Goal: Task Accomplishment & Management: Use online tool/utility

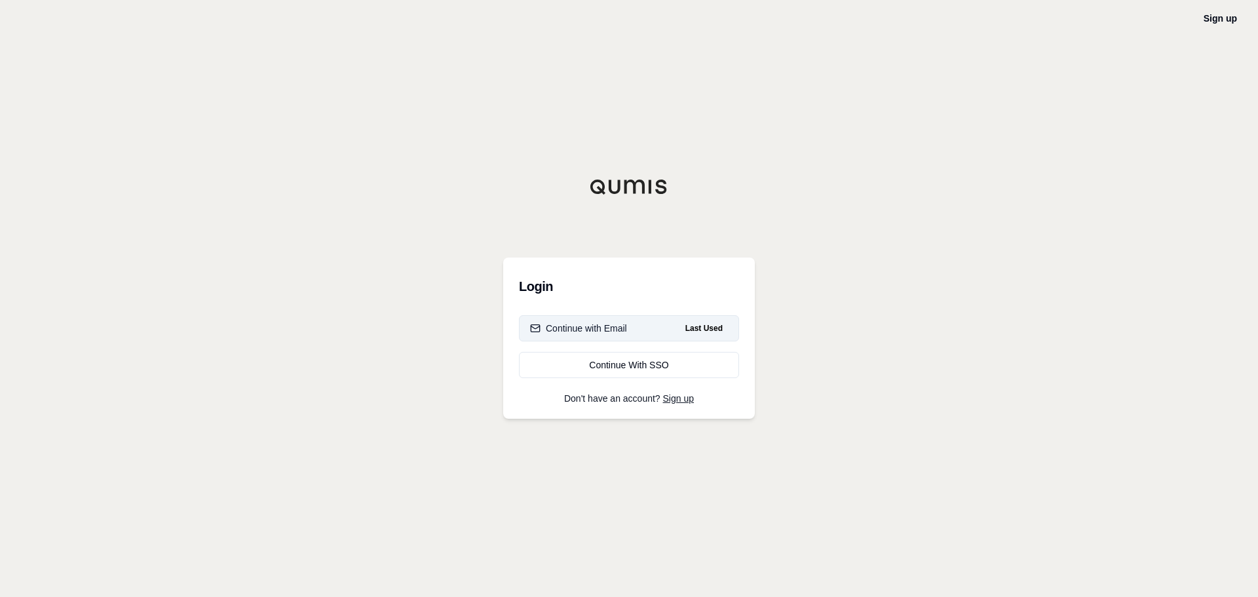
click at [599, 324] on div "Continue with Email" at bounding box center [578, 328] width 97 height 13
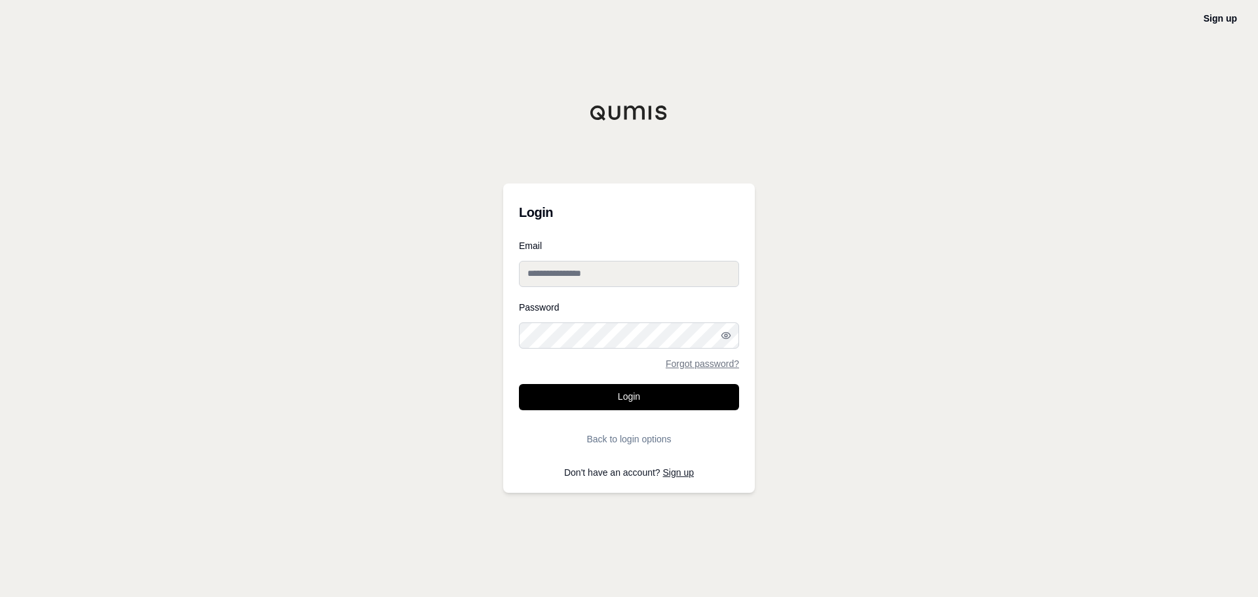
type input "**********"
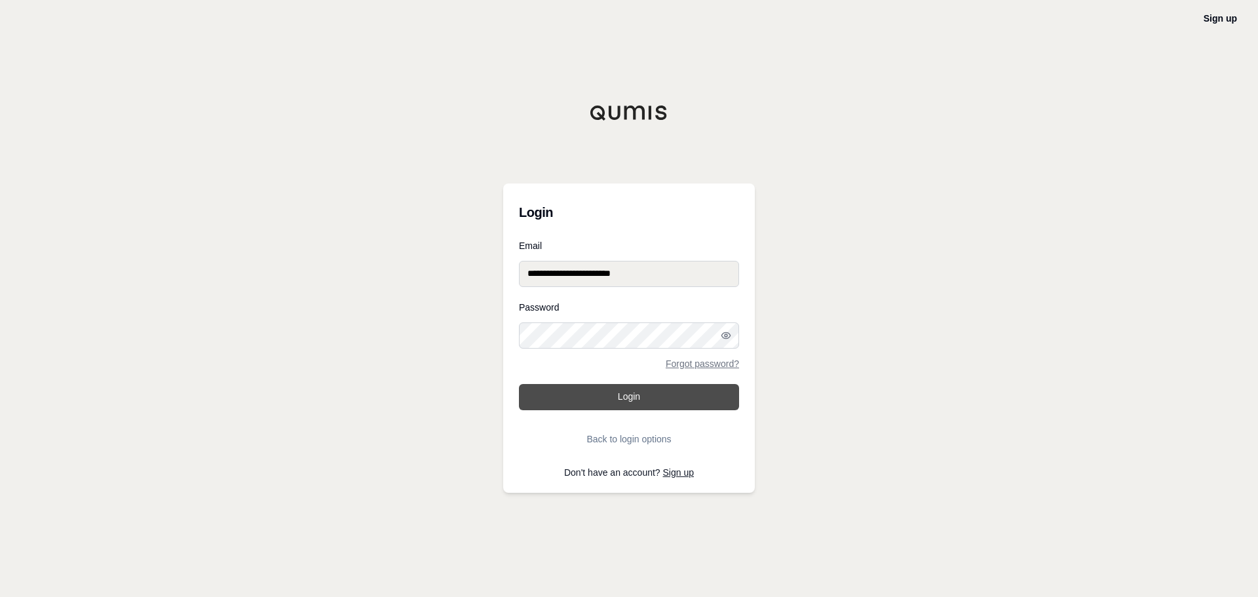
click at [652, 401] on button "Login" at bounding box center [629, 397] width 220 height 26
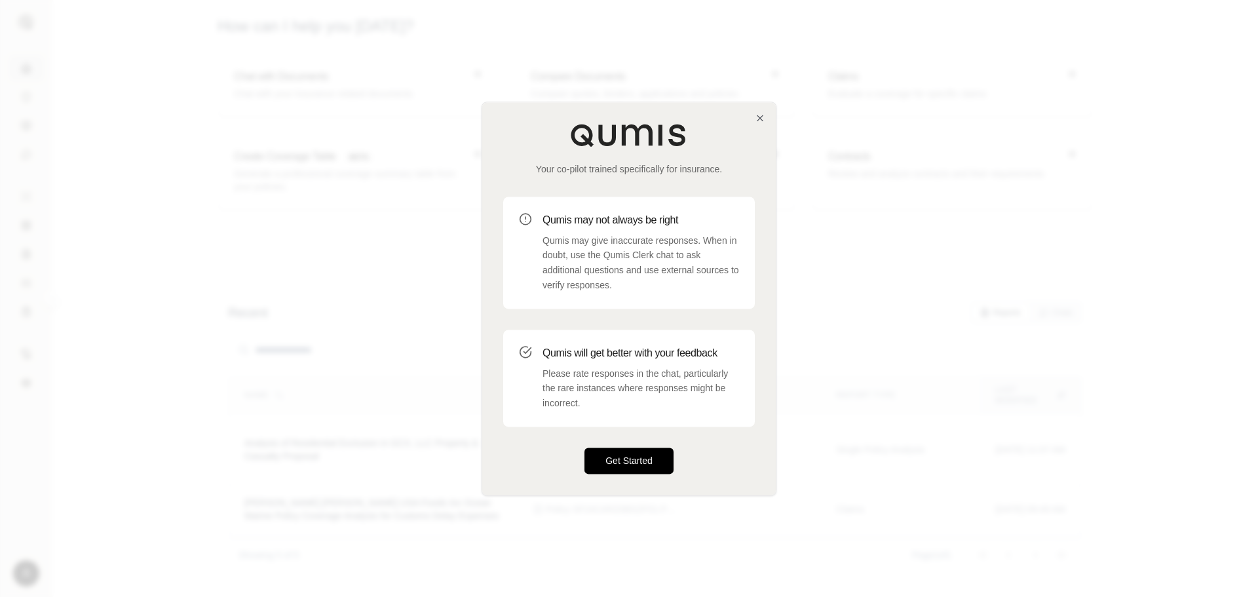
click at [639, 465] on button "Get Started" at bounding box center [628, 460] width 89 height 26
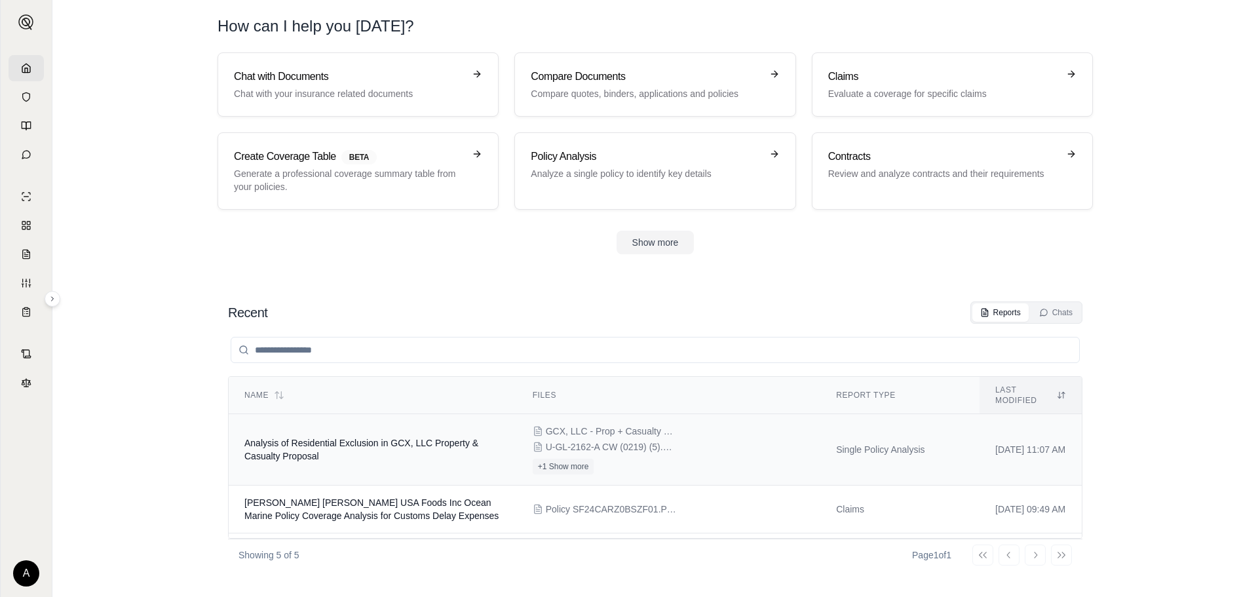
click at [352, 438] on span "Analysis of Residential Exclusion in GCX, LLC Property & Casualty Proposal" at bounding box center [361, 450] width 234 height 24
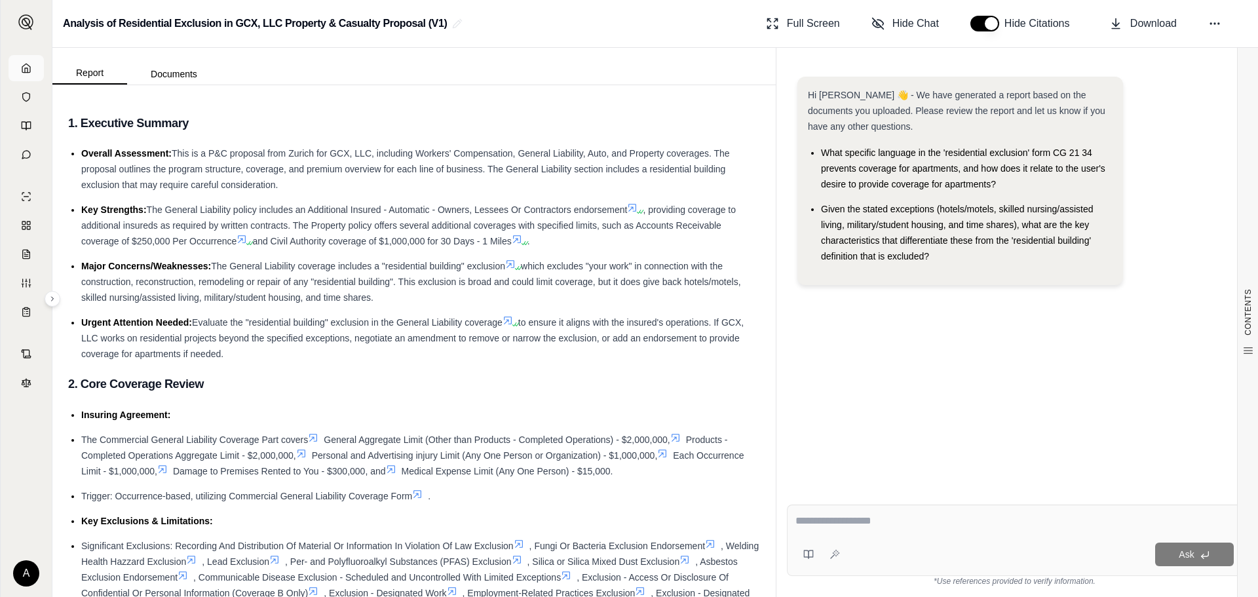
click at [24, 68] on icon at bounding box center [26, 68] width 10 height 10
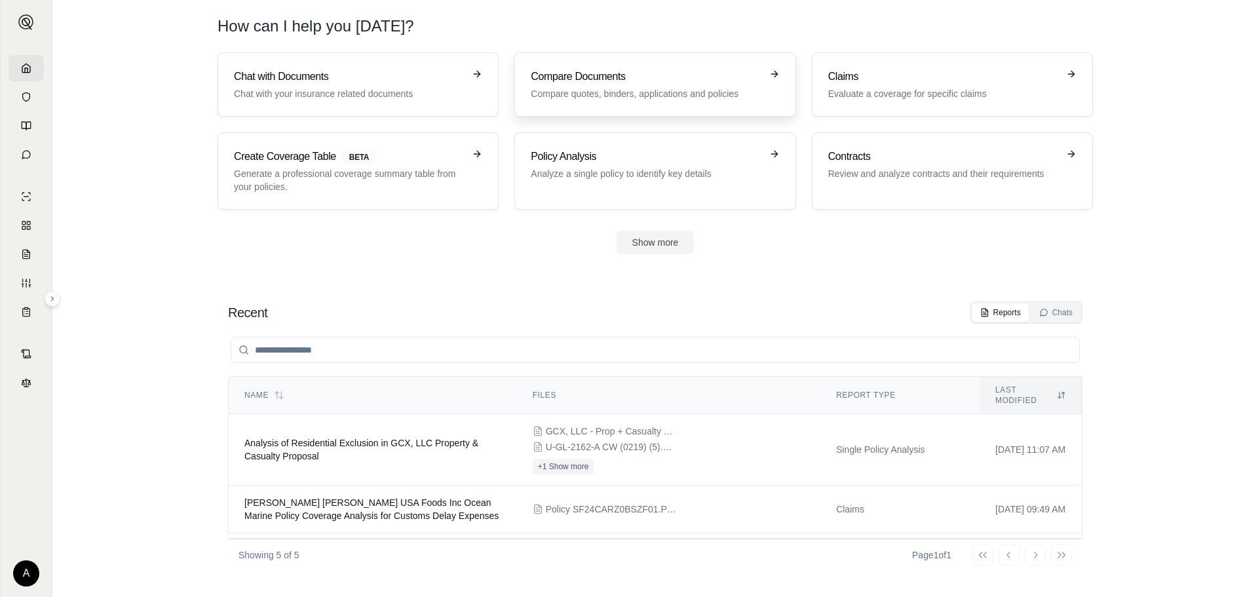
click at [652, 88] on p "Compare quotes, binders, applications and policies" at bounding box center [646, 93] width 230 height 13
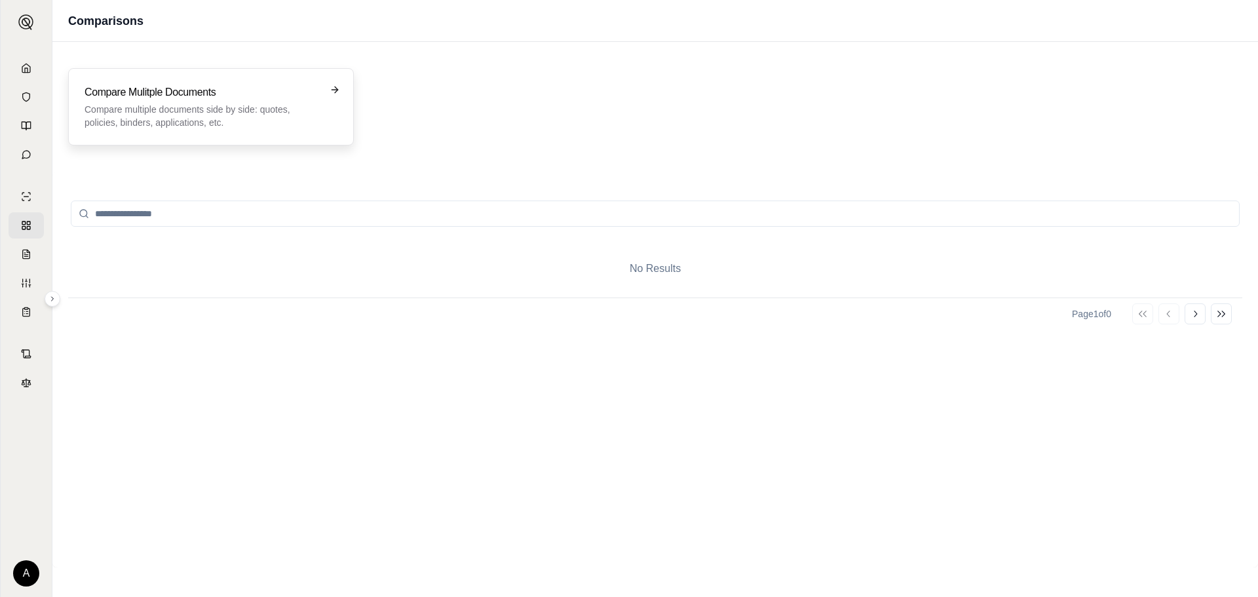
click at [281, 105] on p "Compare multiple documents side by side: quotes, policies, binders, application…" at bounding box center [202, 116] width 235 height 26
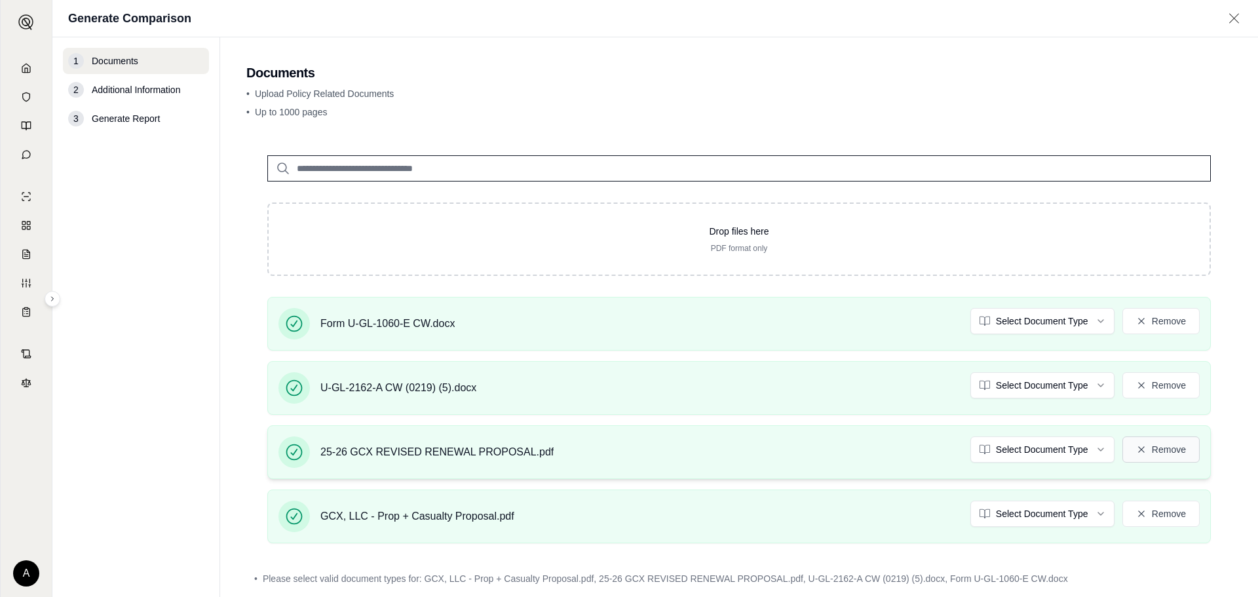
click at [1159, 451] on button "Remove" at bounding box center [1160, 449] width 77 height 26
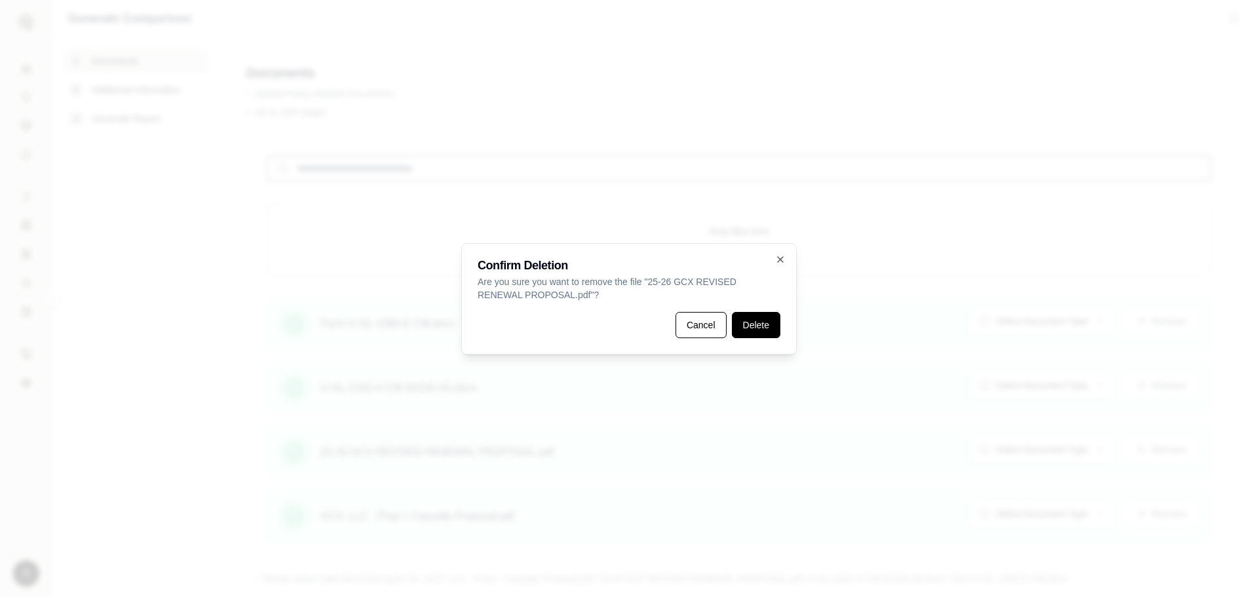
click at [755, 324] on button "Delete" at bounding box center [756, 325] width 48 height 26
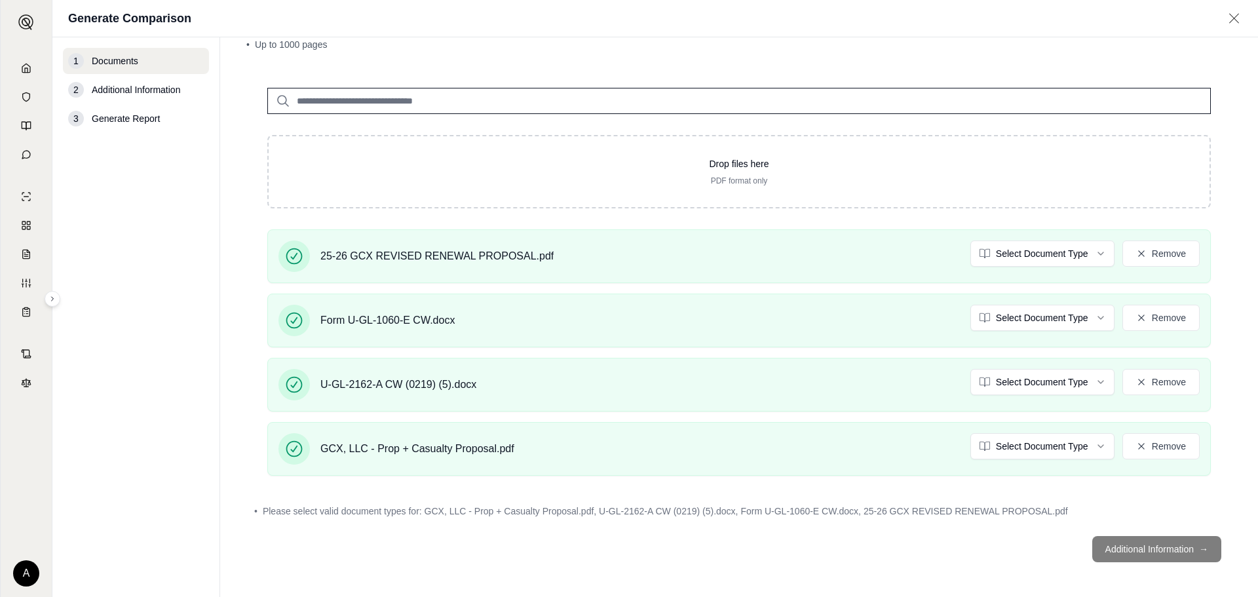
scroll to position [69, 0]
click at [1133, 550] on footer "Additional Information →" at bounding box center [738, 546] width 985 height 47
click at [1137, 546] on footer "Additional Information →" at bounding box center [738, 546] width 985 height 47
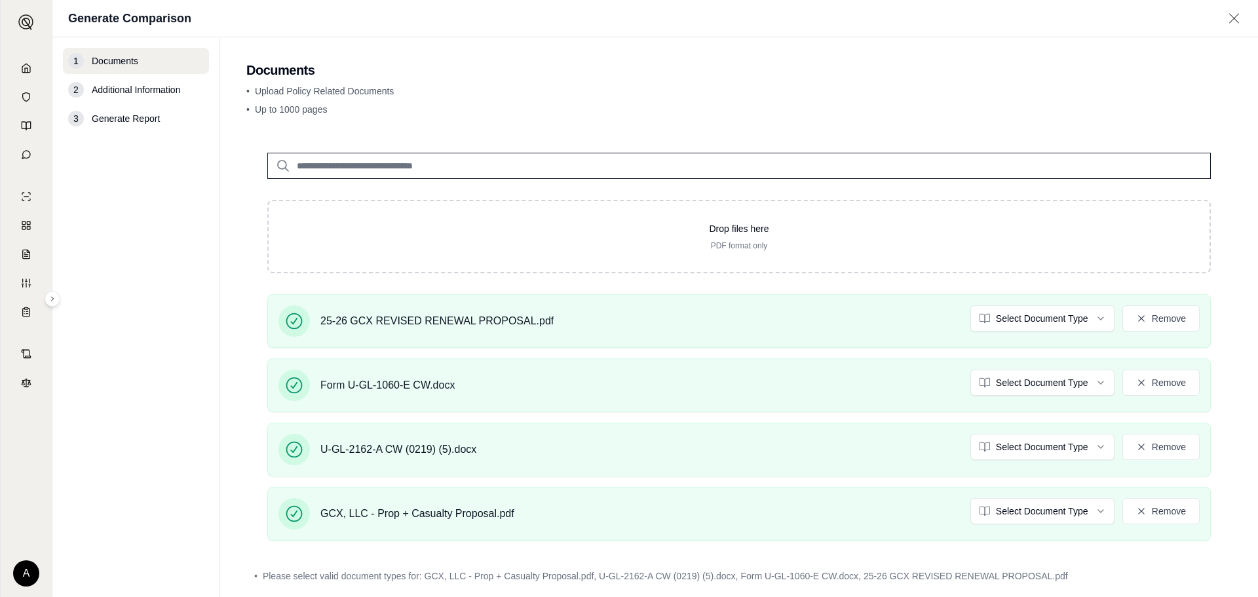
scroll to position [0, 0]
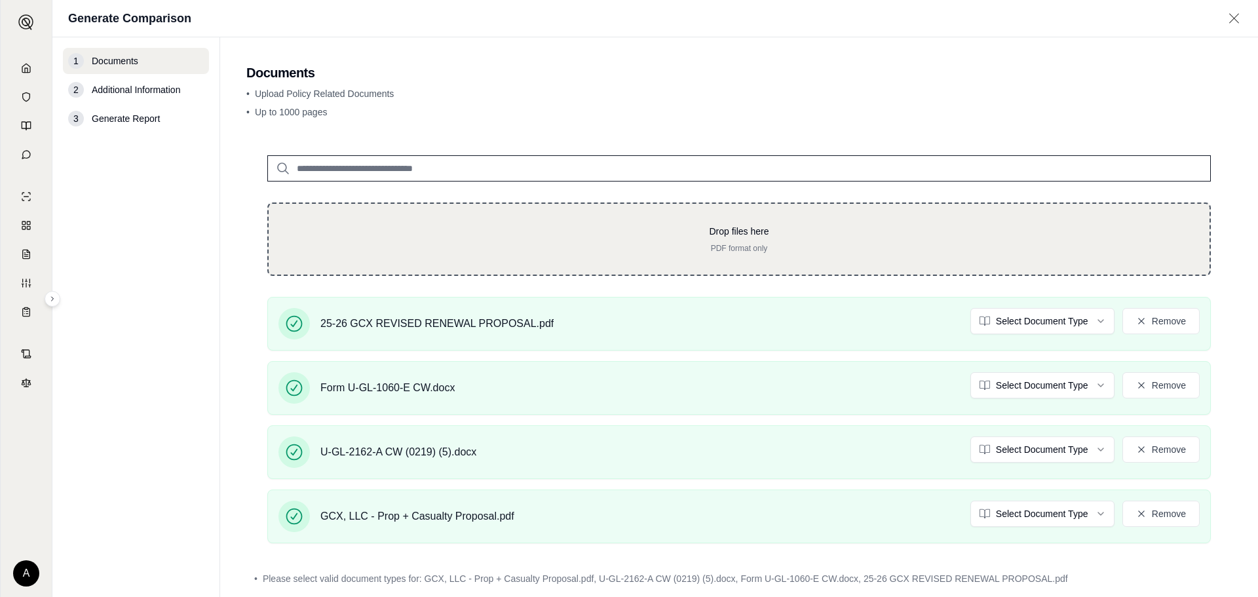
click at [535, 216] on div "Drop files here PDF format only" at bounding box center [738, 238] width 943 height 73
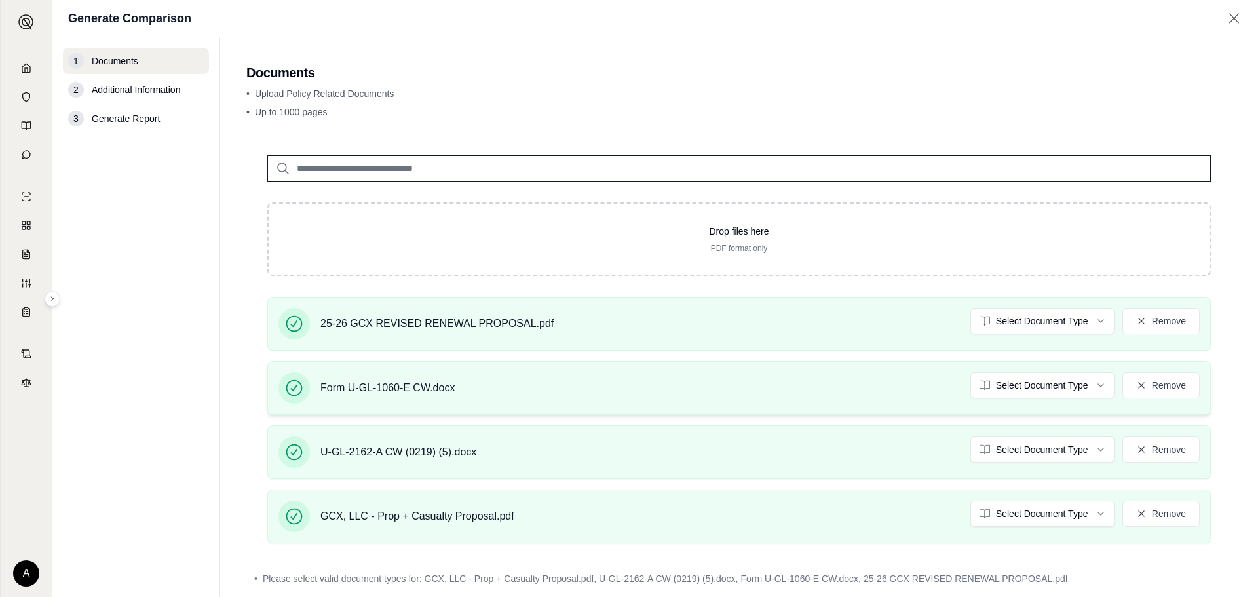
scroll to position [69, 0]
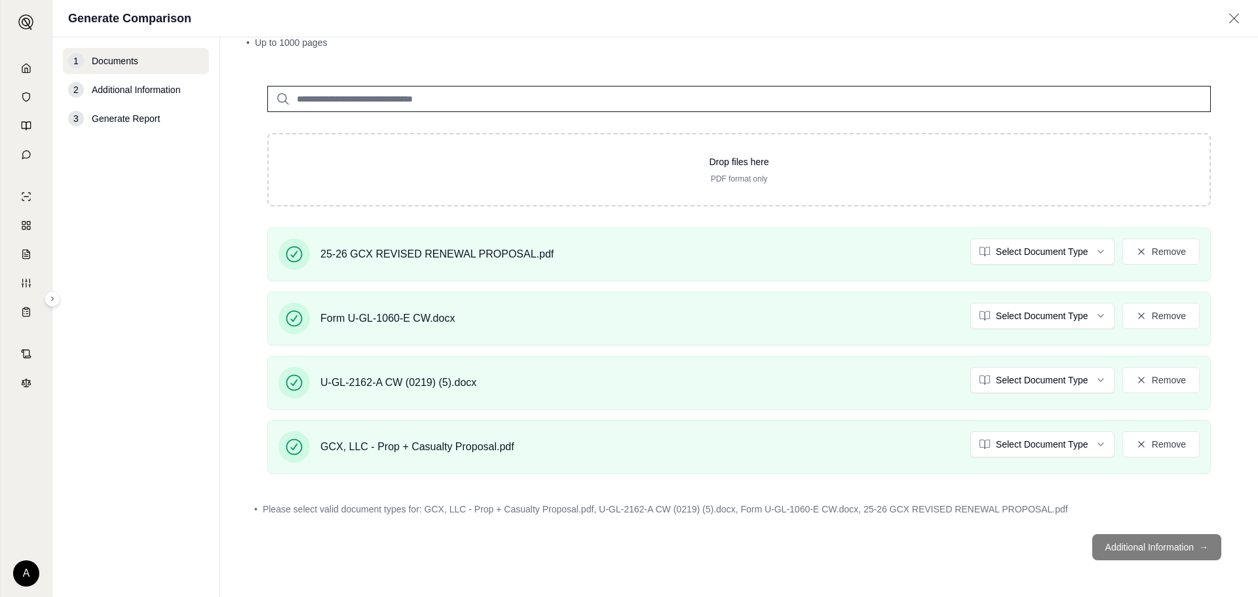
click at [1134, 549] on footer "Additional Information →" at bounding box center [738, 546] width 985 height 47
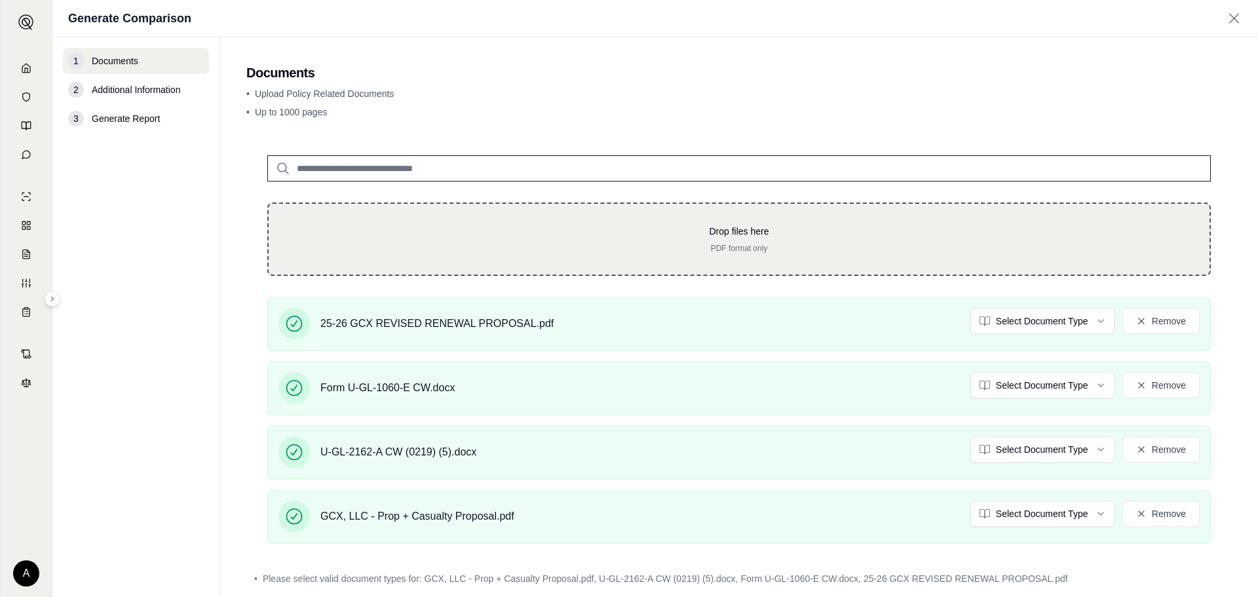
click at [528, 225] on p "Drop files here" at bounding box center [739, 231] width 899 height 13
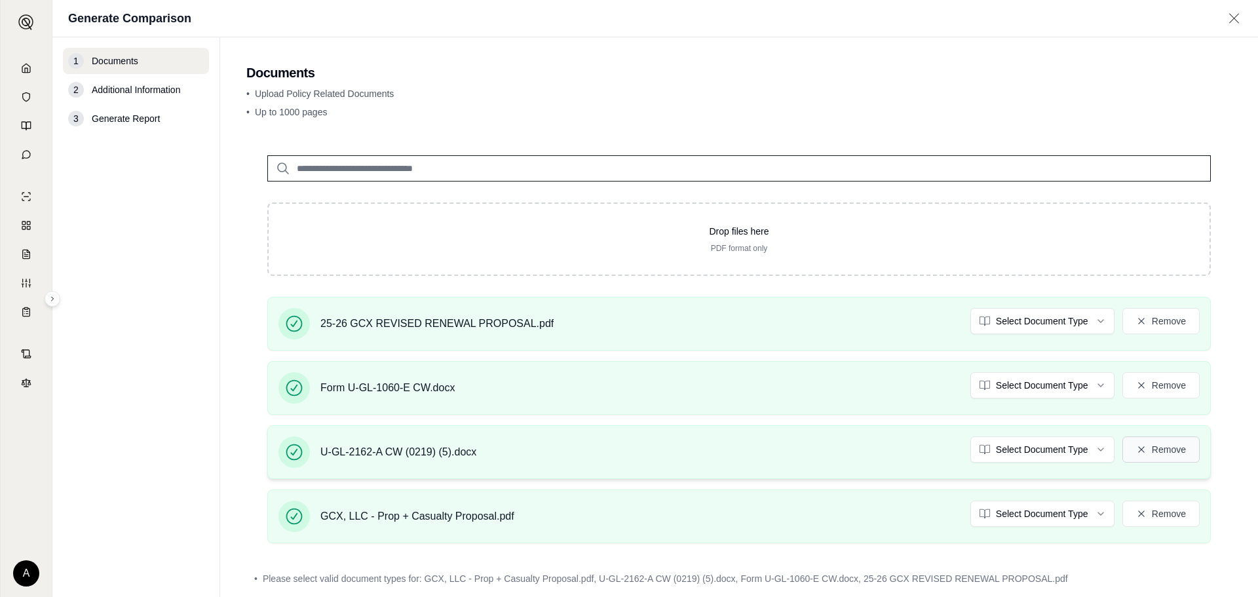
click at [1166, 451] on button "Remove" at bounding box center [1160, 449] width 77 height 26
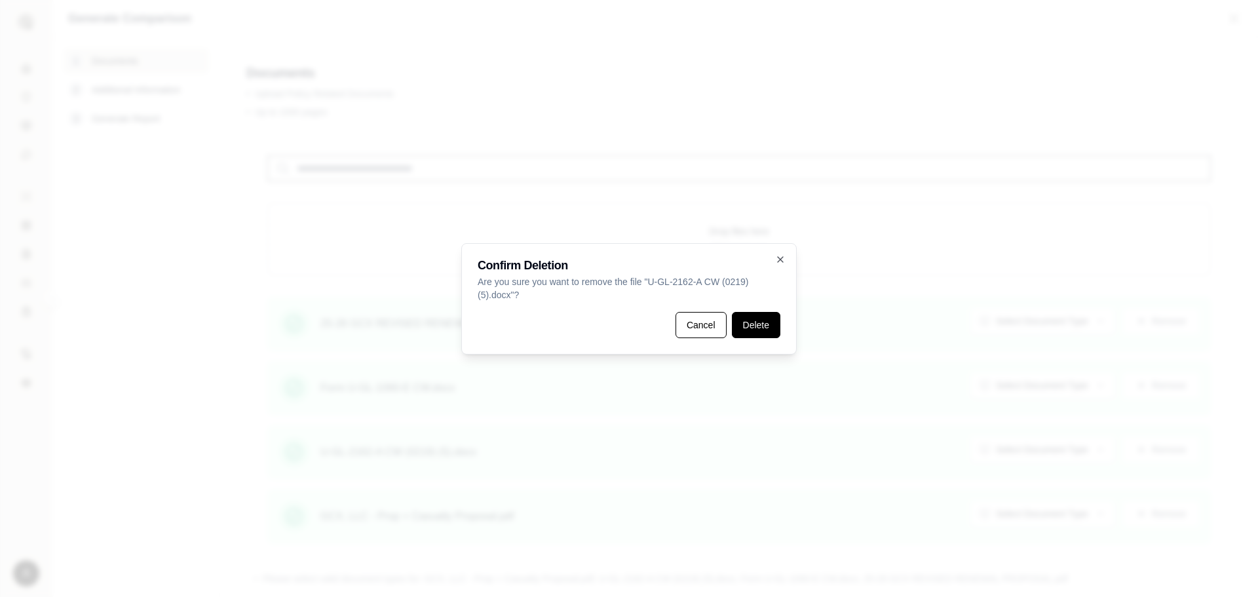
click at [755, 327] on button "Delete" at bounding box center [756, 325] width 48 height 26
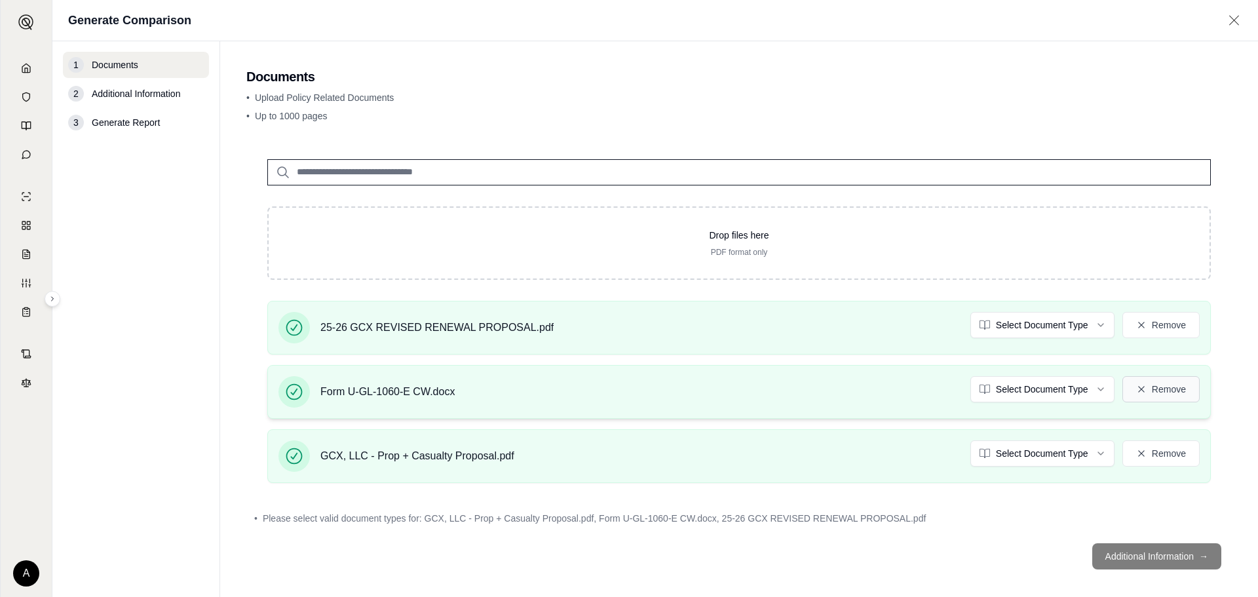
click at [1162, 394] on button "Remove" at bounding box center [1160, 389] width 77 height 26
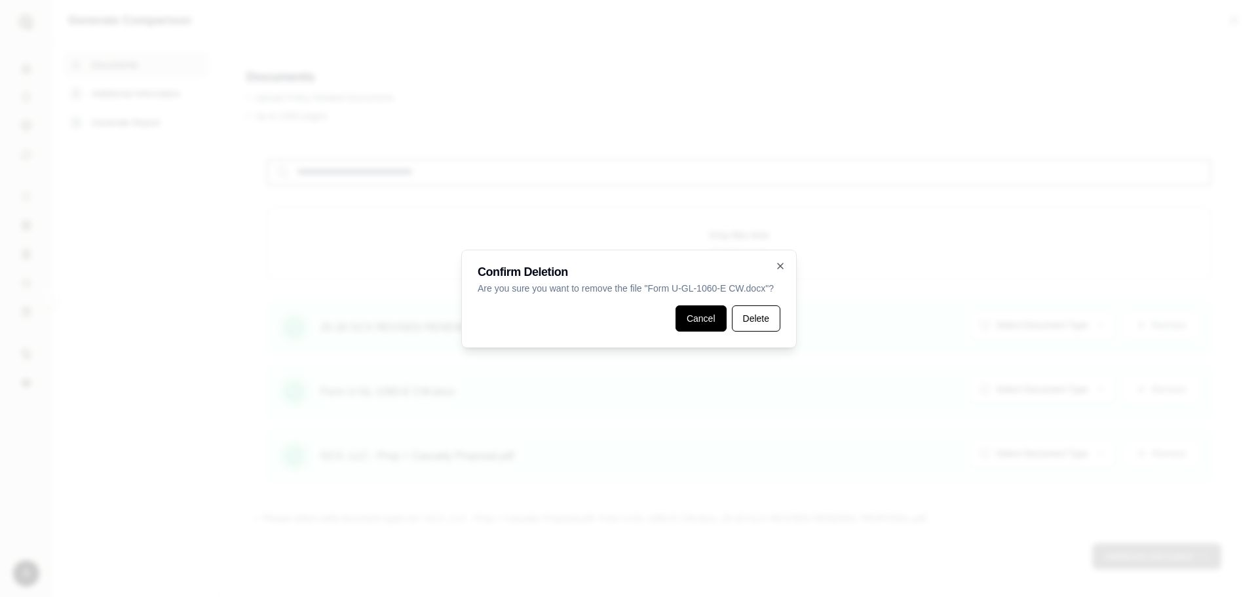
click at [708, 316] on button "Cancel" at bounding box center [700, 318] width 51 height 26
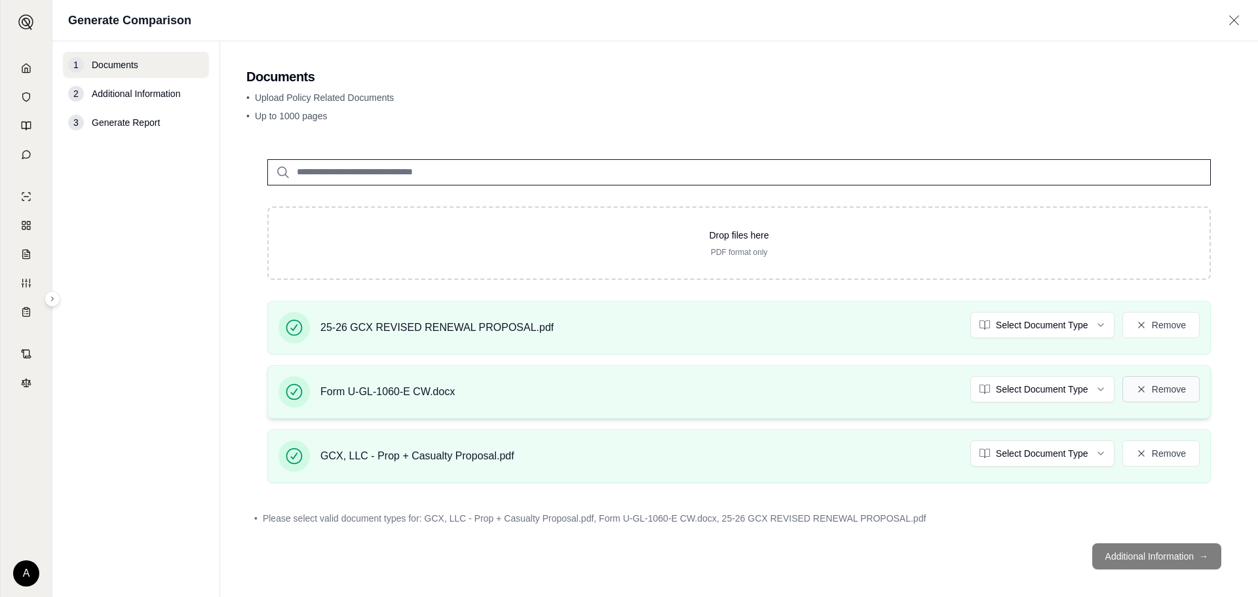
click at [1160, 385] on button "Remove" at bounding box center [1160, 389] width 77 height 26
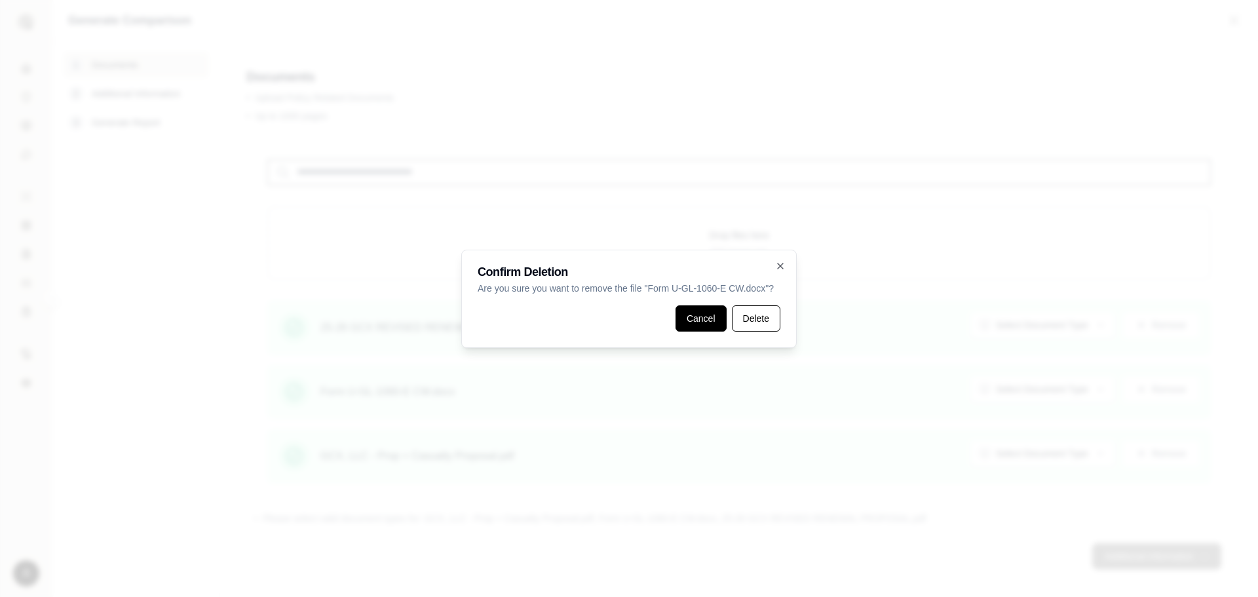
click at [694, 318] on button "Cancel" at bounding box center [700, 318] width 51 height 26
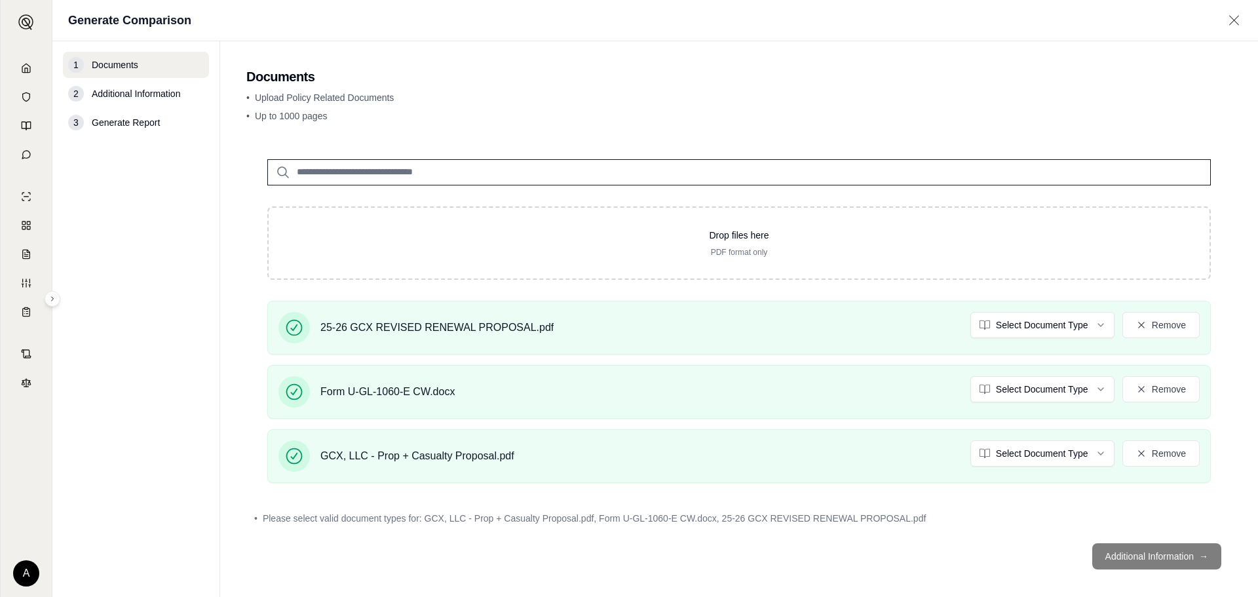
click at [1144, 558] on footer "Additional Information →" at bounding box center [738, 556] width 985 height 47
click at [1156, 390] on button "Remove" at bounding box center [1160, 389] width 77 height 26
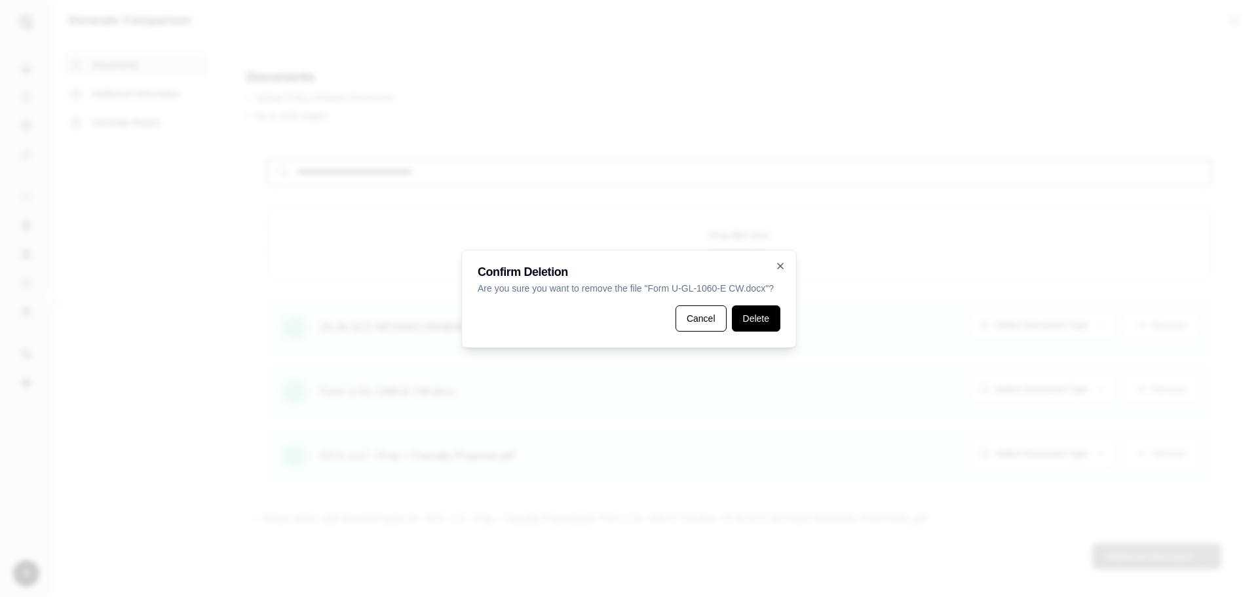
click at [759, 314] on button "Delete" at bounding box center [756, 318] width 48 height 26
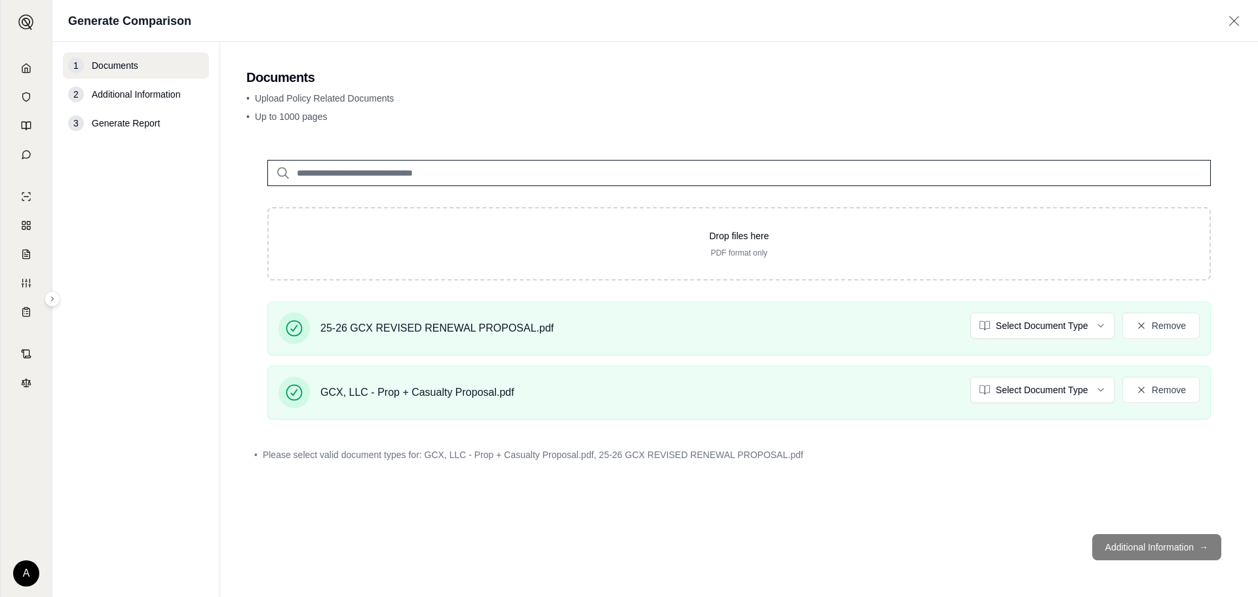
click at [1144, 551] on footer "Additional Information →" at bounding box center [738, 546] width 985 height 47
click at [1163, 550] on footer "Additional Information →" at bounding box center [738, 546] width 985 height 47
click at [27, 67] on icon at bounding box center [26, 68] width 10 height 10
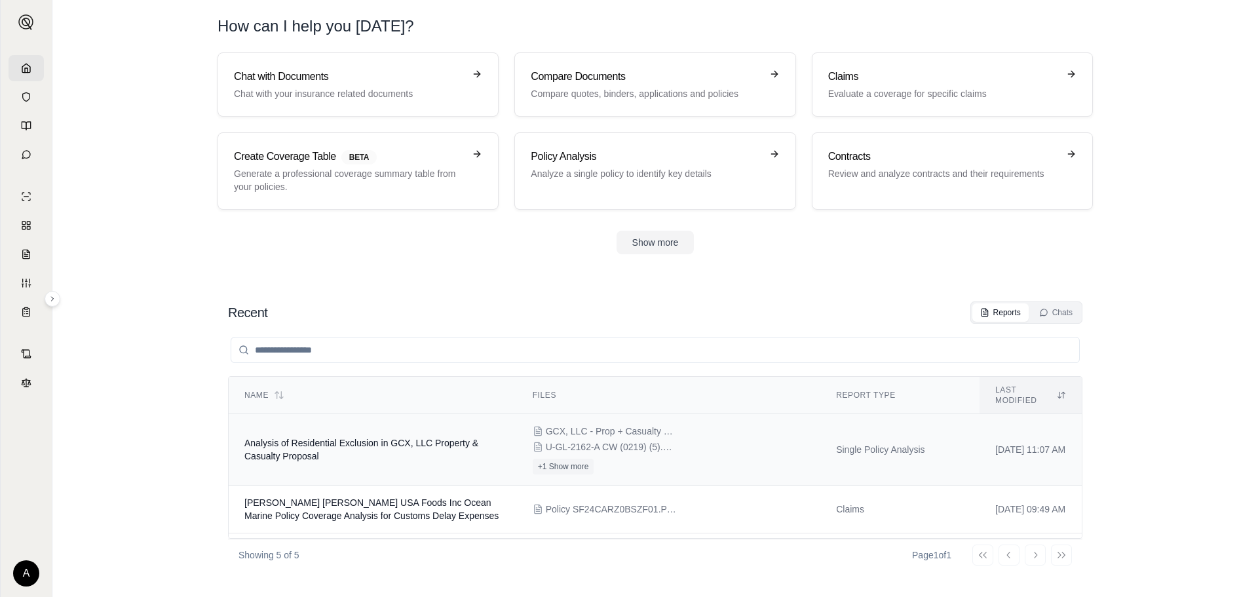
click at [328, 438] on span "Analysis of Residential Exclusion in GCX, LLC Property & Casualty Proposal" at bounding box center [361, 450] width 234 height 24
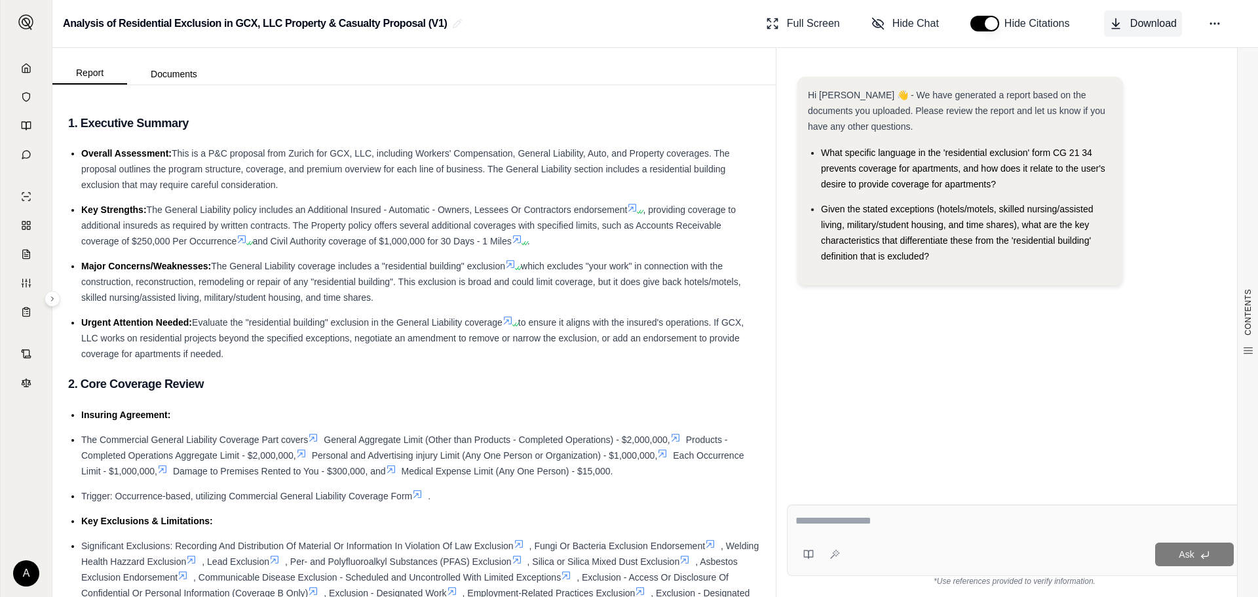
click at [1116, 23] on icon at bounding box center [1115, 23] width 13 height 13
click at [22, 68] on icon at bounding box center [26, 68] width 10 height 10
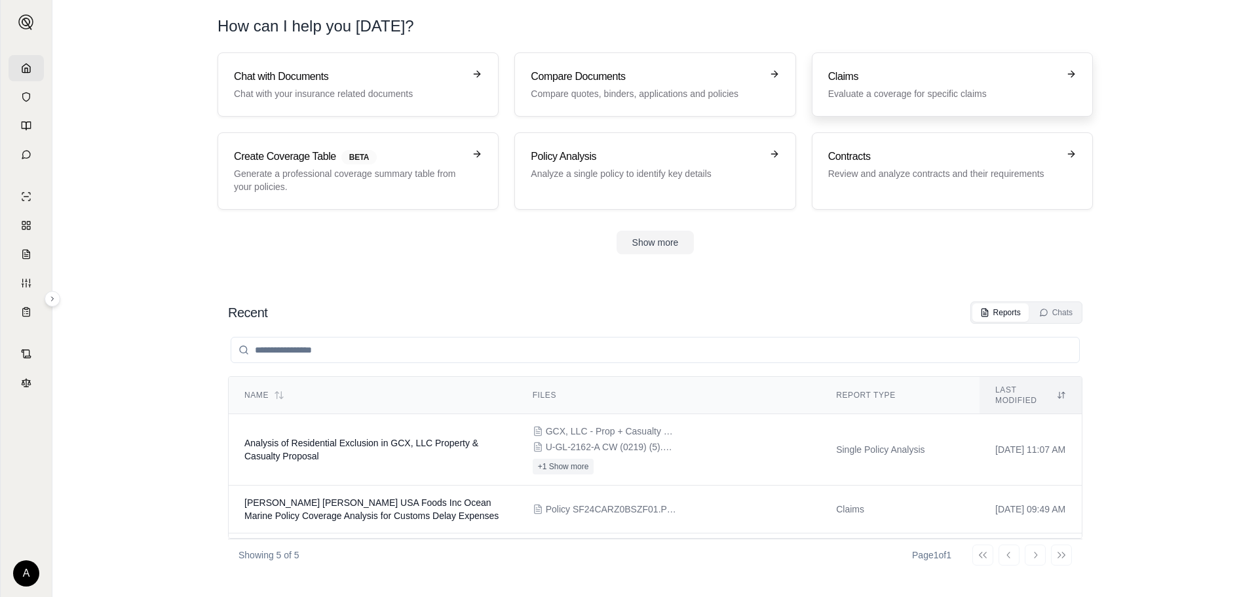
click at [898, 86] on div "Claims Evaluate a coverage for specific claims" at bounding box center [943, 84] width 230 height 31
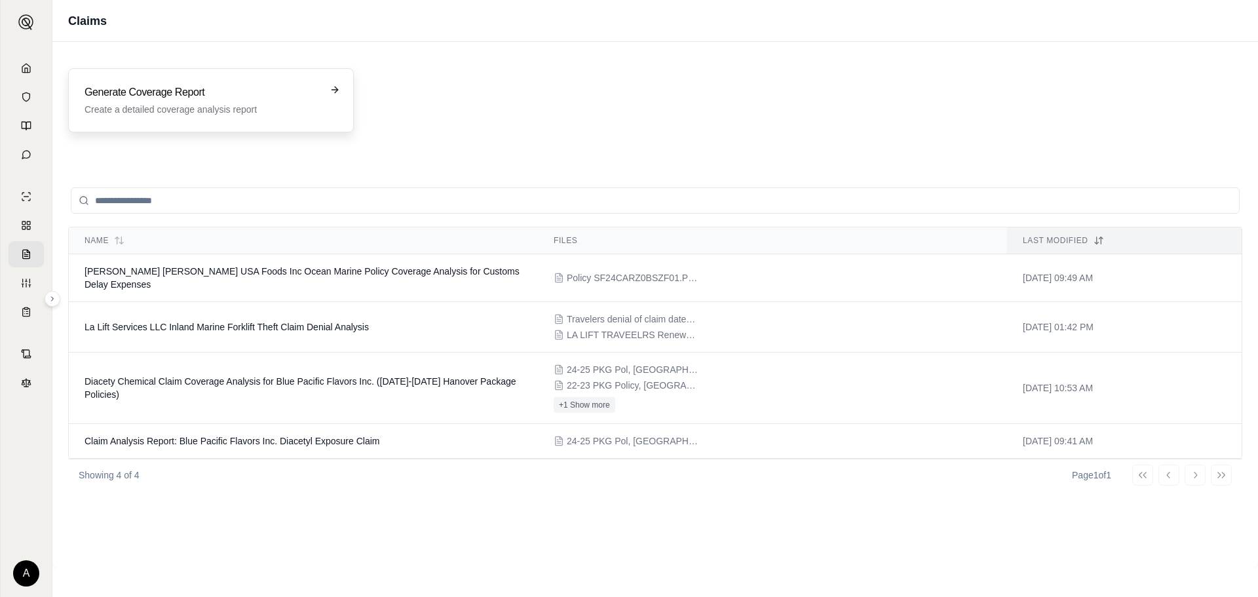
click at [348, 91] on div "Generate Coverage Report Create a detailed coverage analysis report" at bounding box center [211, 100] width 286 height 64
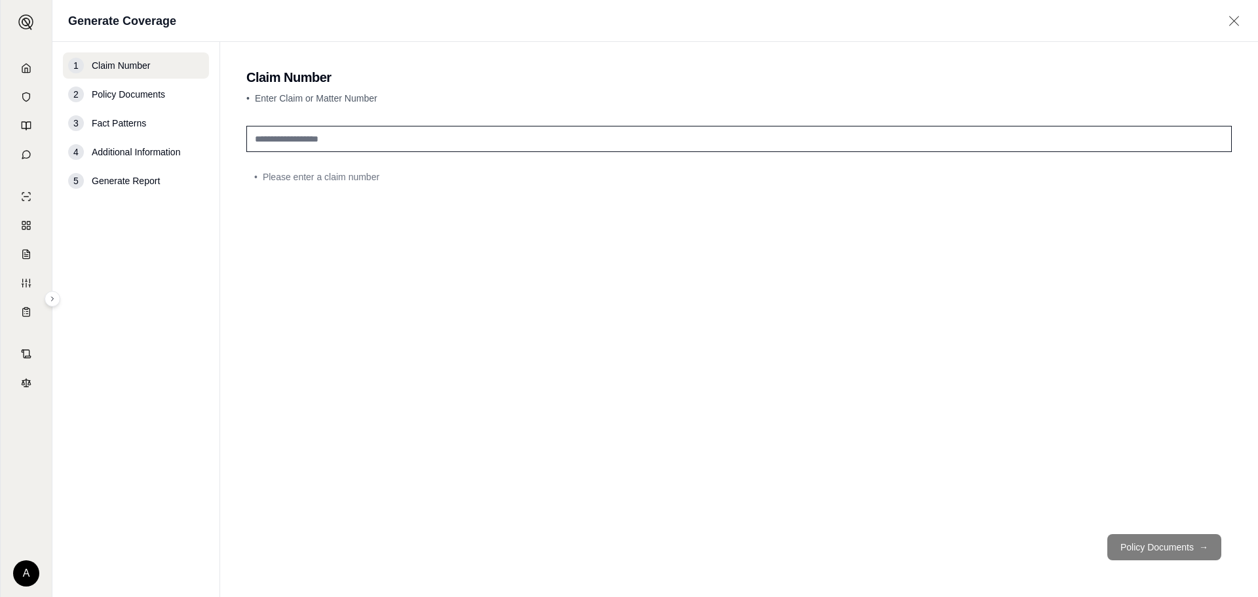
drag, startPoint x: 835, startPoint y: 537, endPoint x: 722, endPoint y: 501, distance: 119.1
click at [722, 501] on div "• Please enter a claim number" at bounding box center [738, 322] width 985 height 403
click at [305, 139] on input "text" at bounding box center [738, 139] width 985 height 26
click at [122, 124] on span "Fact Patterns" at bounding box center [119, 123] width 54 height 13
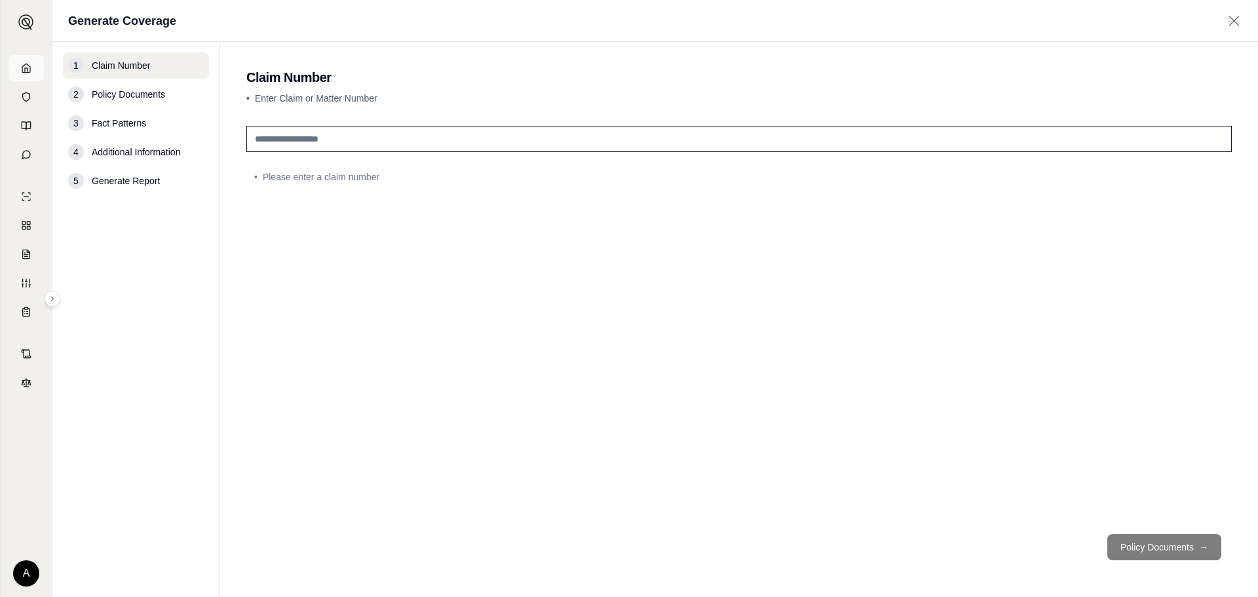
click at [22, 67] on icon at bounding box center [26, 68] width 10 height 10
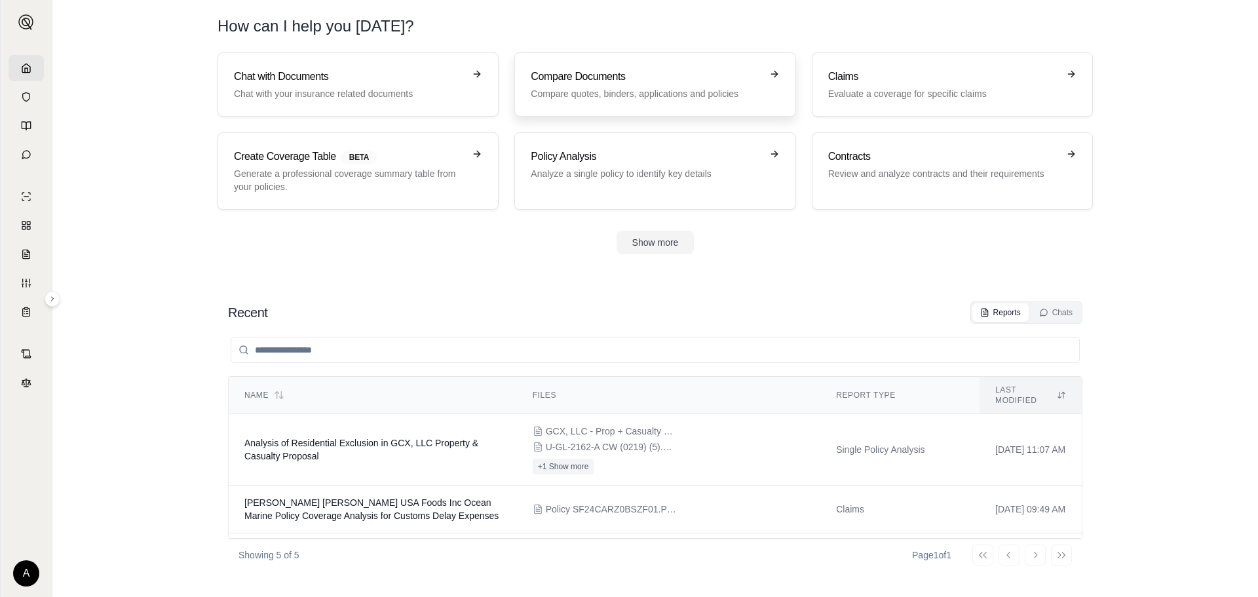
click at [555, 84] on h3 "Compare Documents" at bounding box center [646, 77] width 230 height 16
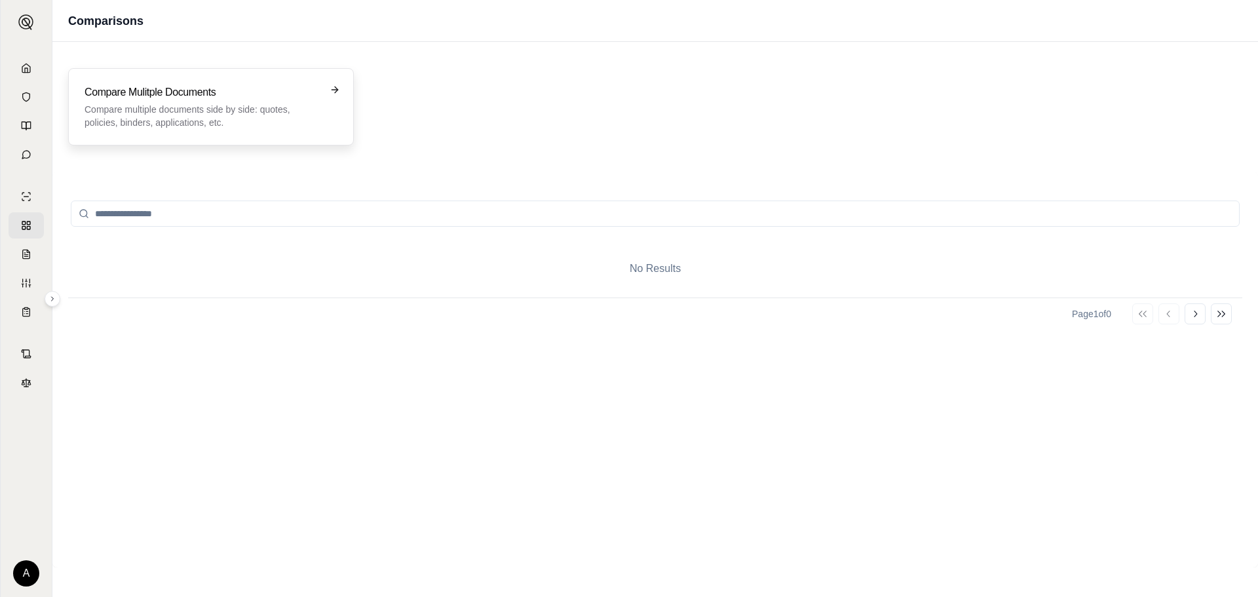
click at [260, 88] on h3 "Compare Mulitple Documents" at bounding box center [202, 93] width 235 height 16
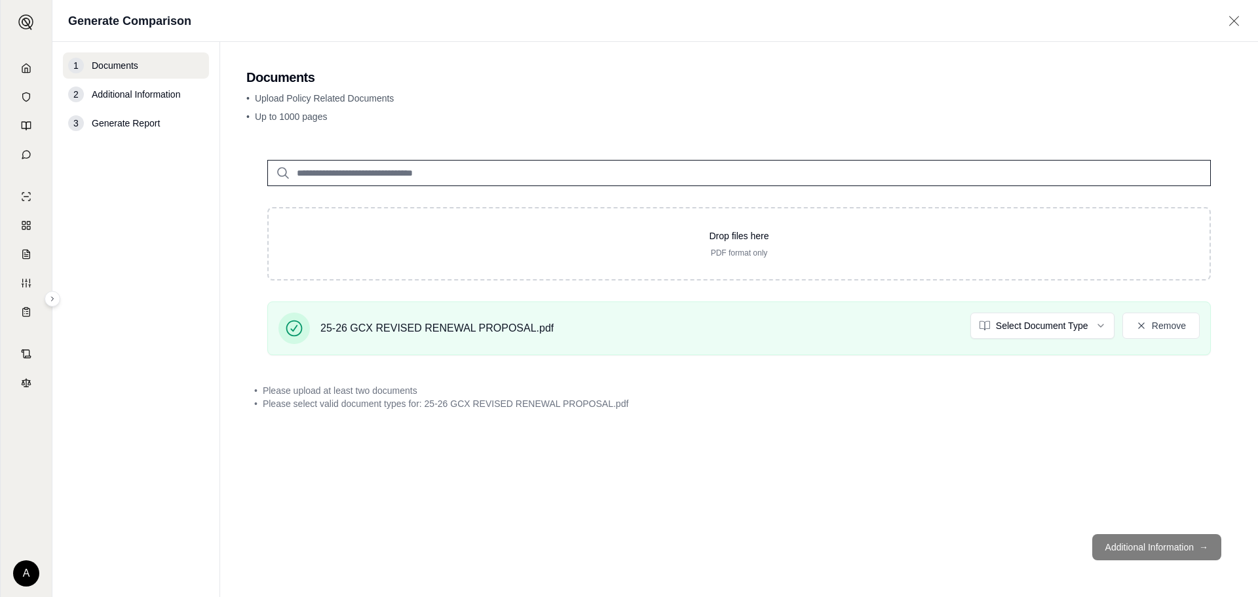
click at [1132, 549] on footer "Additional Information →" at bounding box center [738, 546] width 985 height 47
click at [1185, 543] on footer "Additional Information →" at bounding box center [738, 546] width 985 height 47
click at [428, 392] on div "• Please upload at least two documents" at bounding box center [739, 390] width 970 height 13
click at [369, 97] on span "Upload Policy Related Documents" at bounding box center [324, 98] width 139 height 10
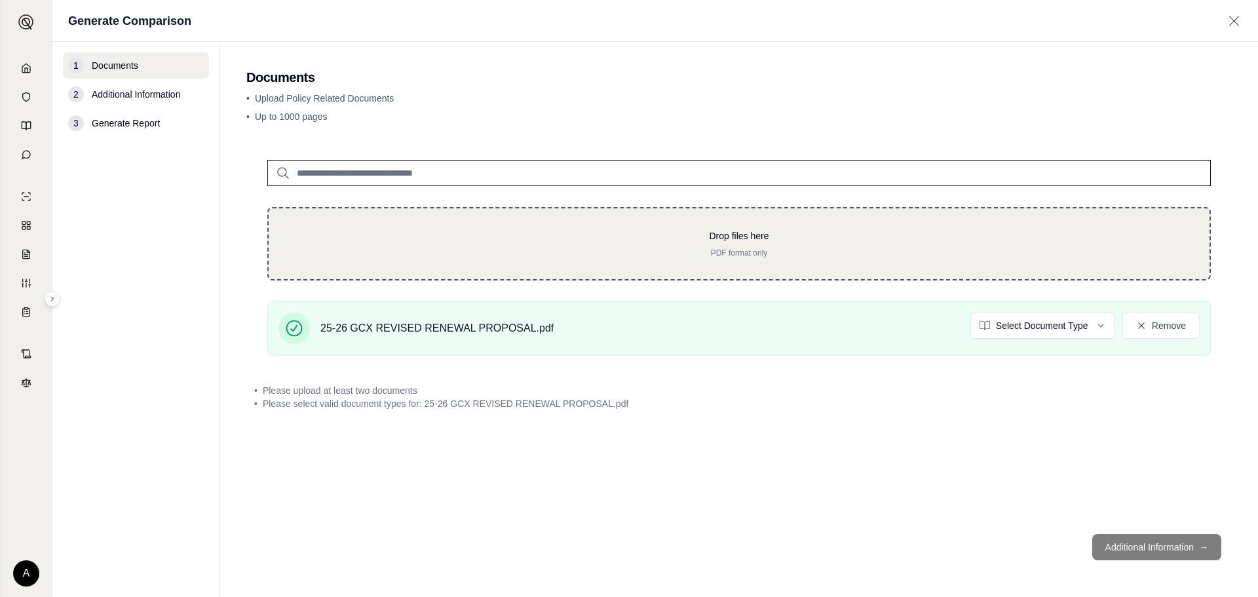
click at [658, 238] on p "Drop files here" at bounding box center [739, 235] width 899 height 13
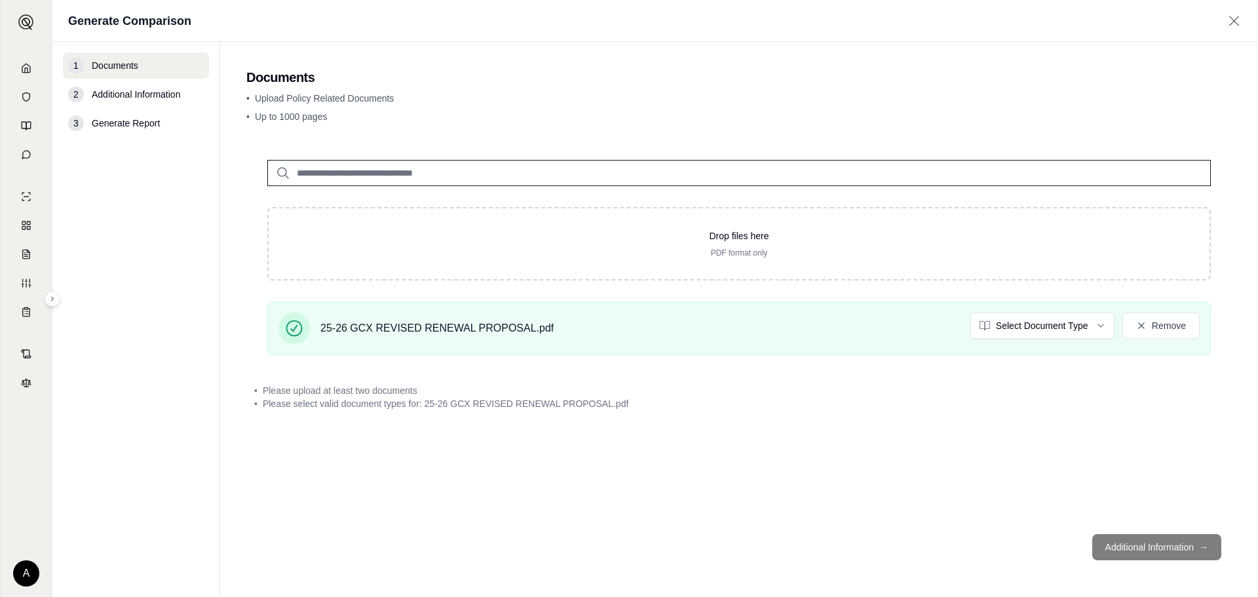
click at [1207, 549] on footer "Additional Information →" at bounding box center [738, 546] width 985 height 47
